Goal: Task Accomplishment & Management: Manage account settings

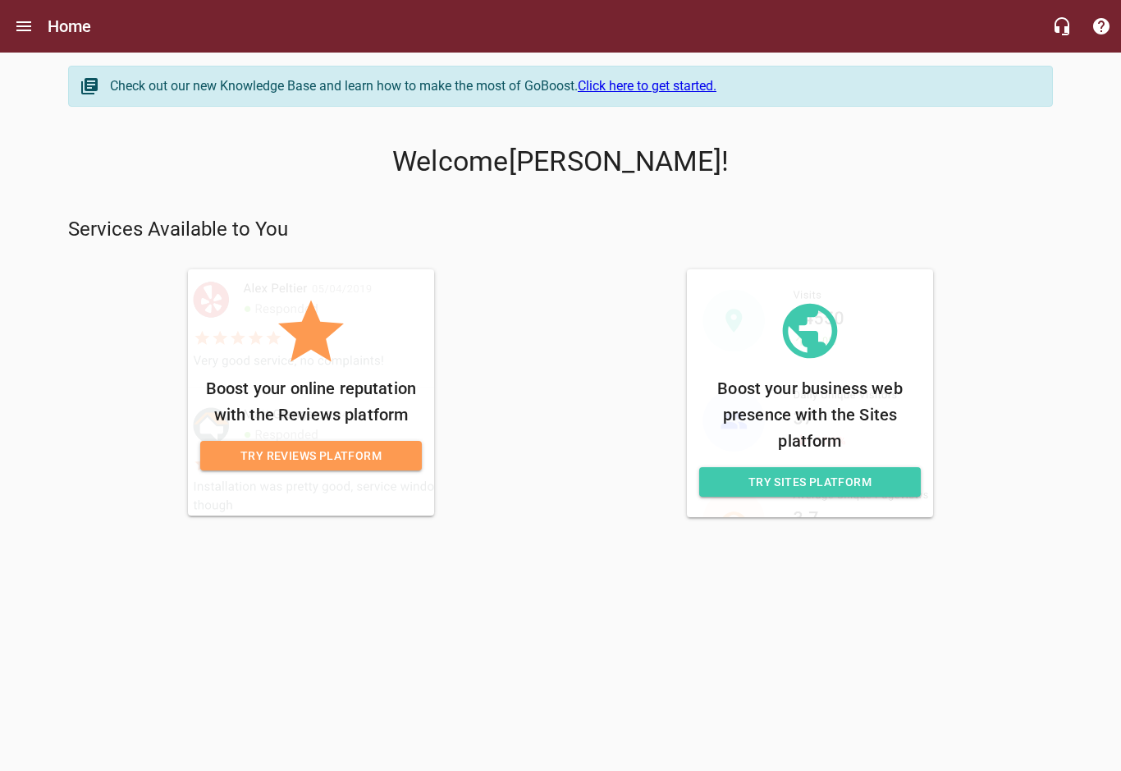
click at [75, 22] on h6 "Home" at bounding box center [70, 26] width 44 height 26
click at [25, 21] on icon "Open drawer" at bounding box center [24, 26] width 20 height 20
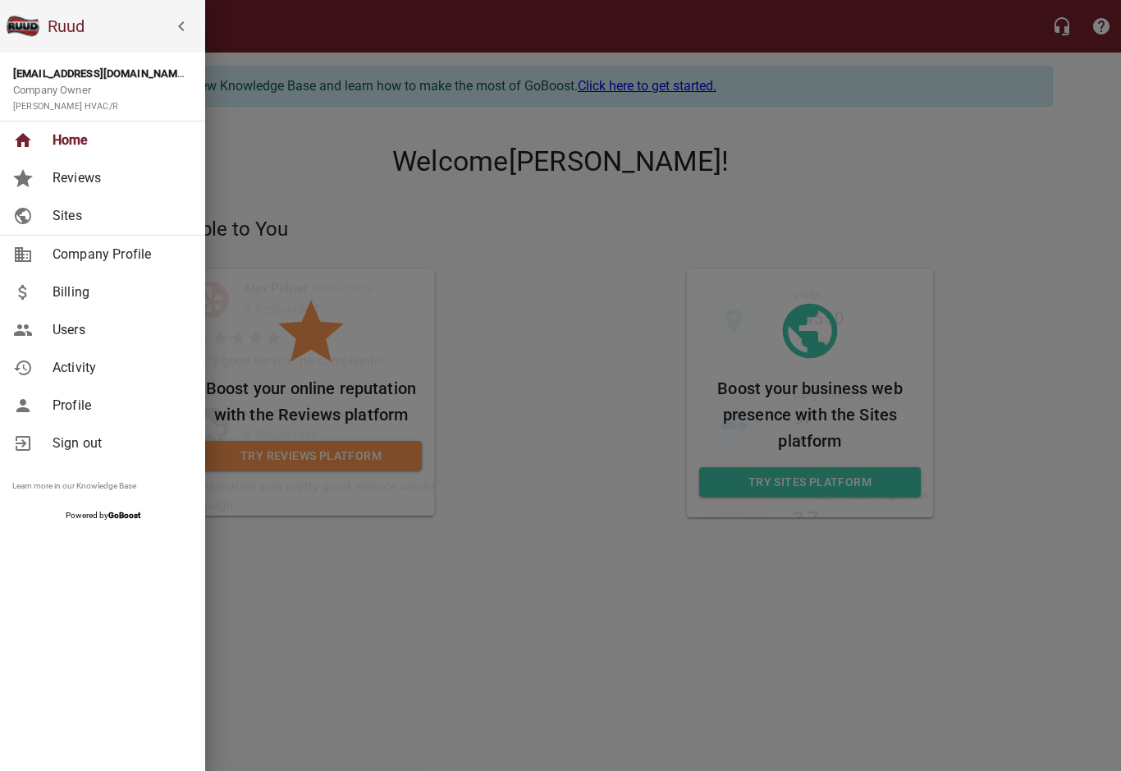
click at [75, 140] on span "Home" at bounding box center [119, 141] width 133 height 20
click at [127, 249] on span "Company Profile" at bounding box center [119, 255] width 133 height 20
select select "[US_STATE]"
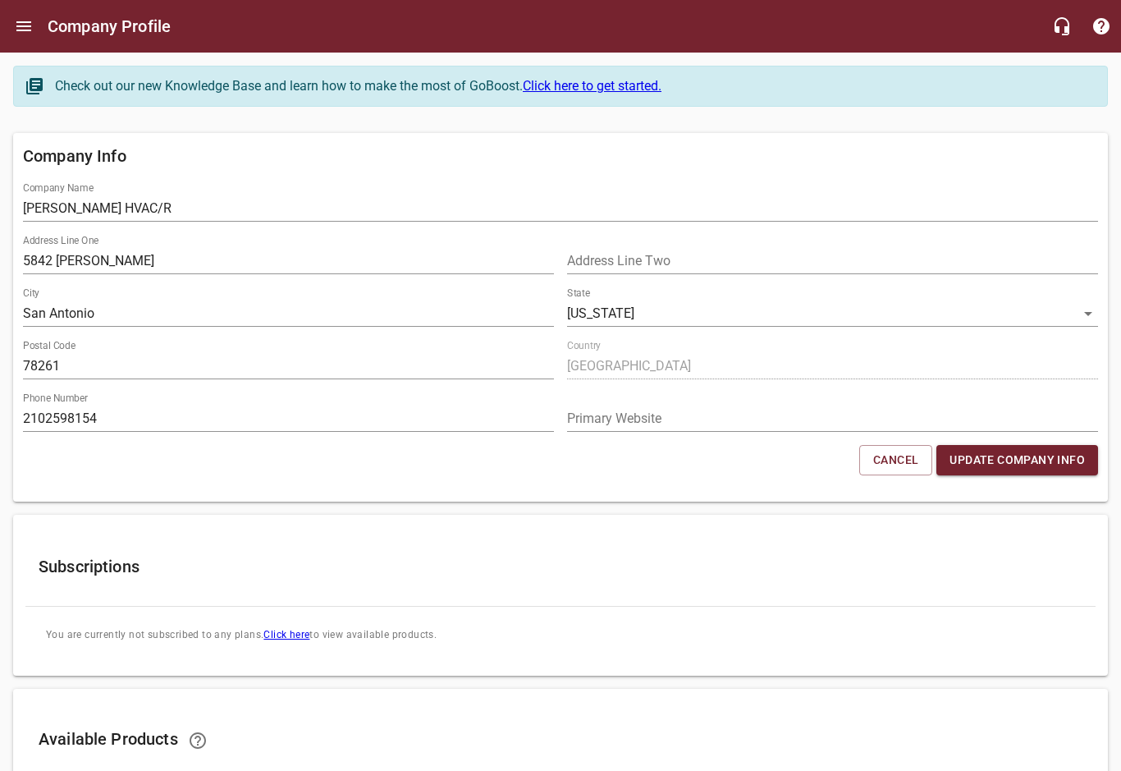
click at [21, 24] on icon "Open drawer" at bounding box center [24, 26] width 20 height 20
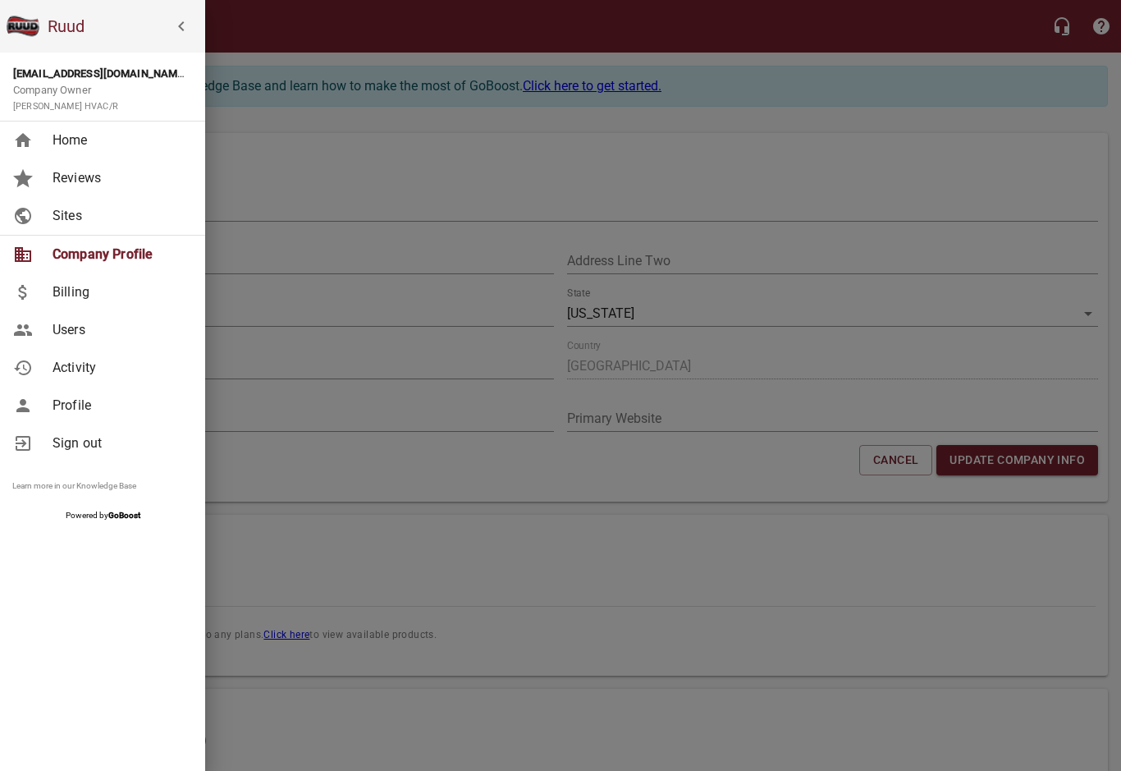
click at [126, 390] on link "Profile" at bounding box center [102, 406] width 205 height 38
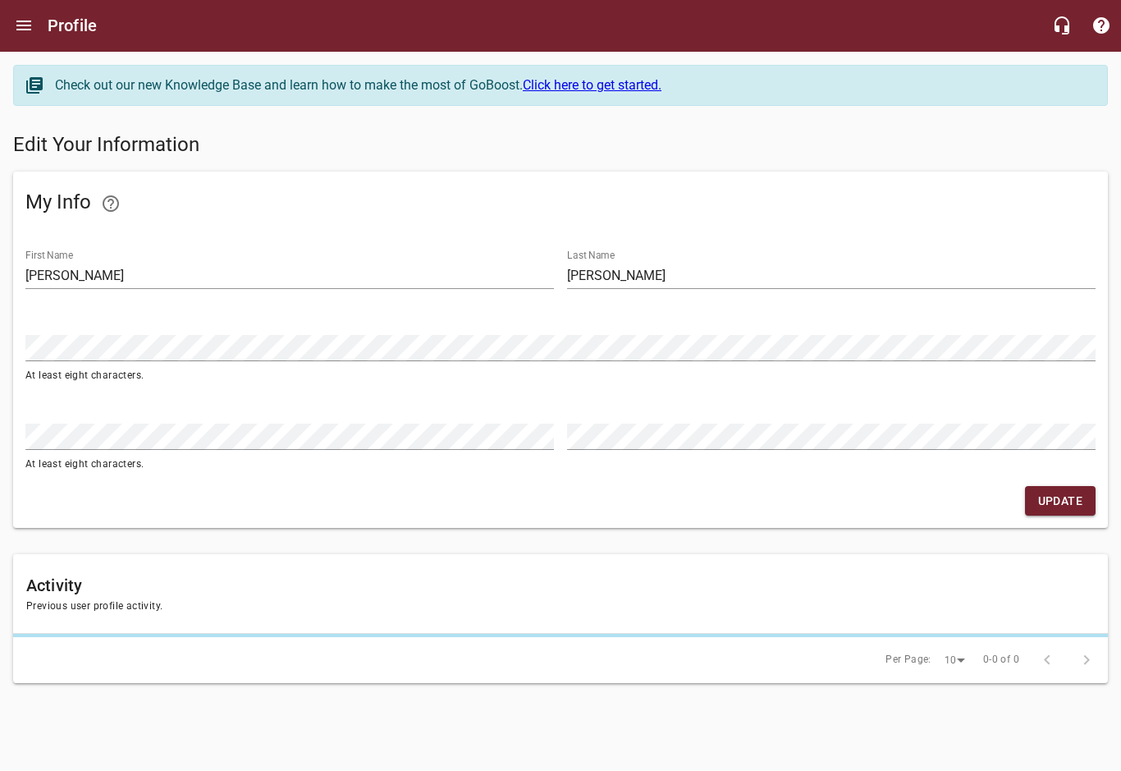
click at [17, 42] on button "Open drawer" at bounding box center [23, 26] width 39 height 39
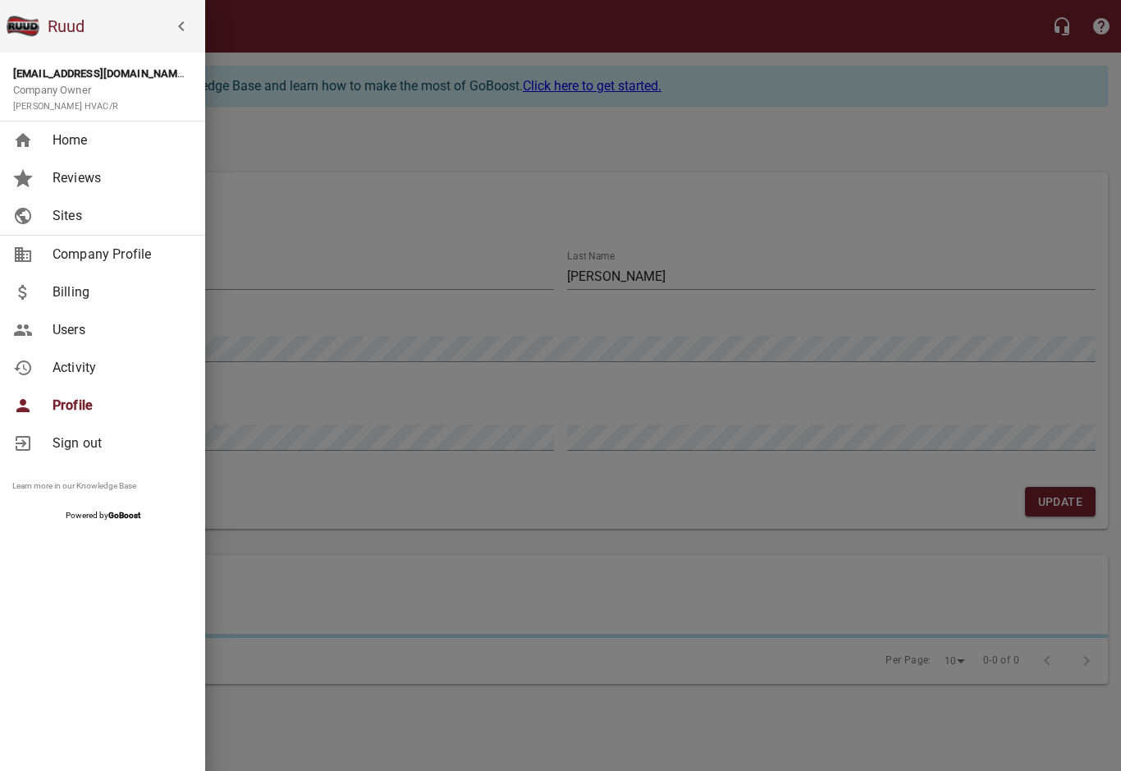
select select "[US_STATE]"
